Goal: Obtain resource: Download file/media

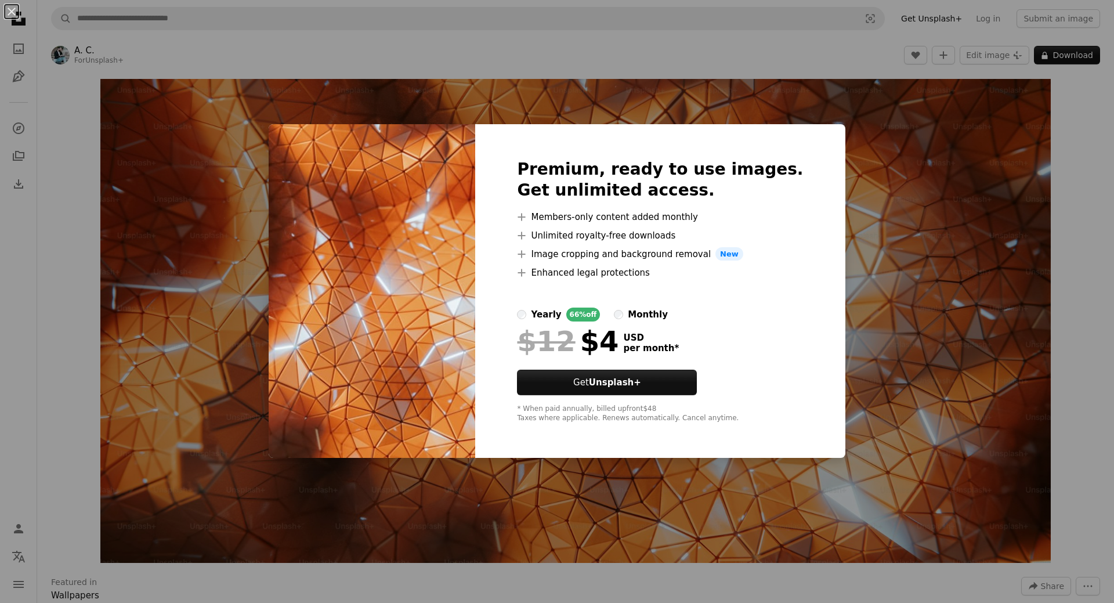
click at [909, 313] on div "An X shape Premium, ready to use images. Get unlimited access. A plus sign Memb…" at bounding box center [557, 301] width 1114 height 603
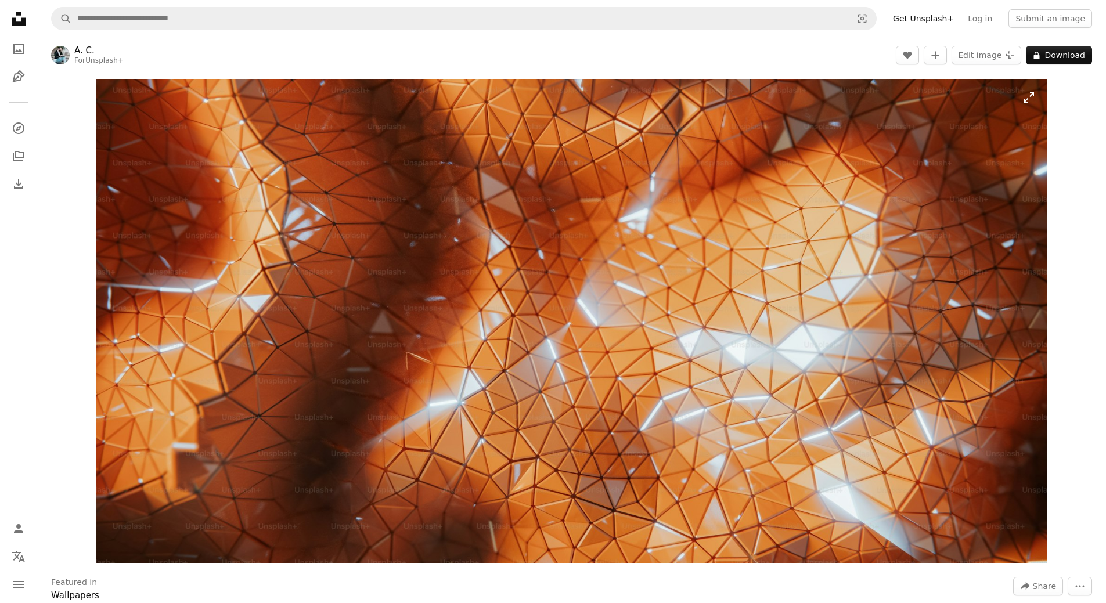
click at [537, 257] on img "Zoom in on this image" at bounding box center [571, 321] width 951 height 484
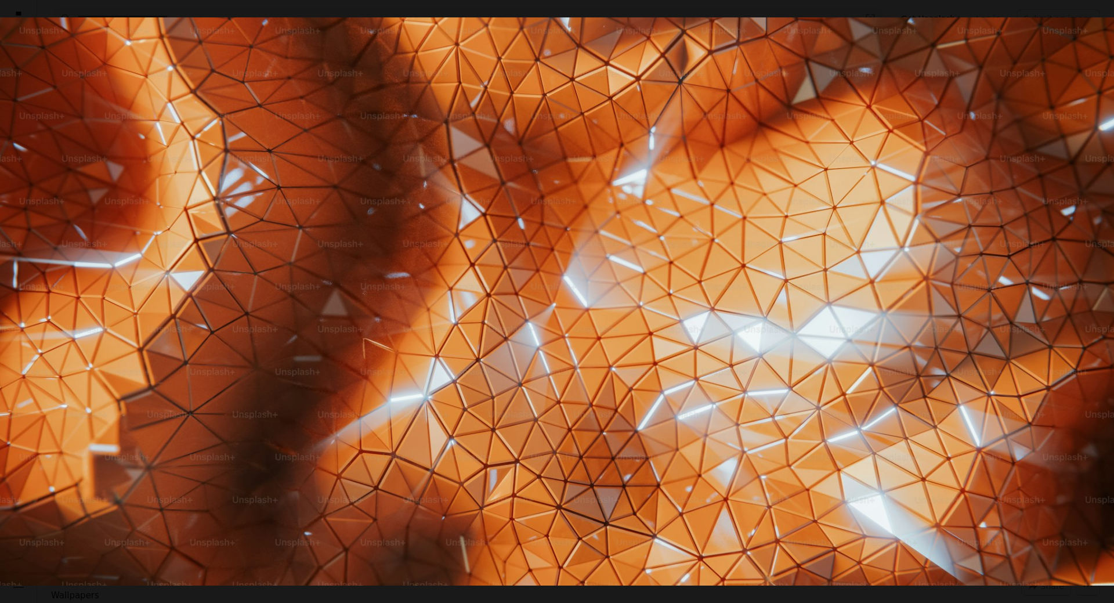
click at [562, 270] on img "Zoom out on this image" at bounding box center [556, 301] width 1115 height 568
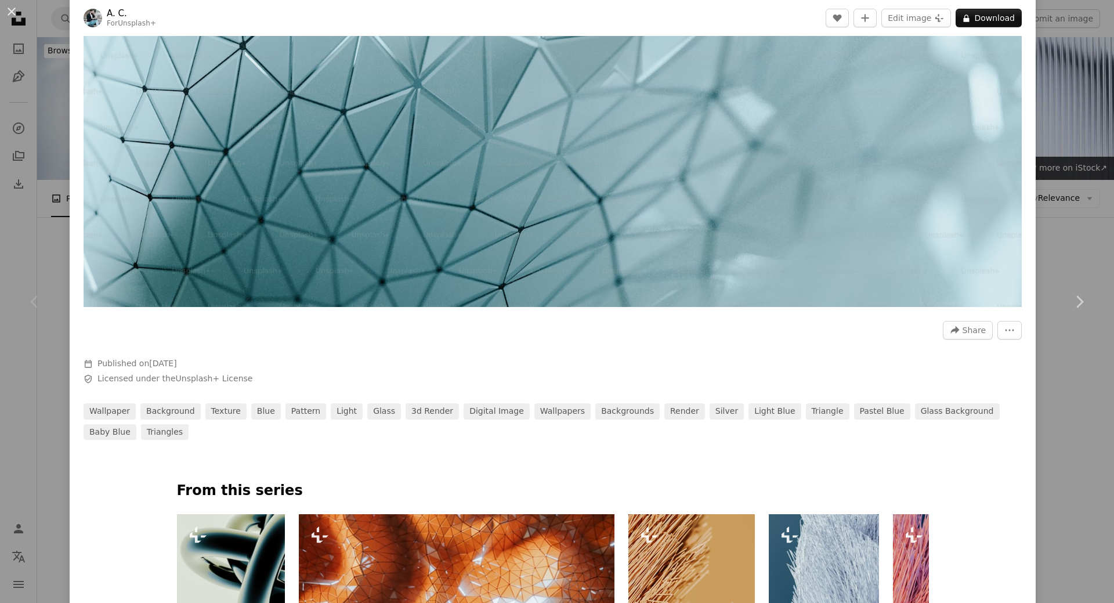
scroll to position [232, 0]
